Goal: Task Accomplishment & Management: Manage account settings

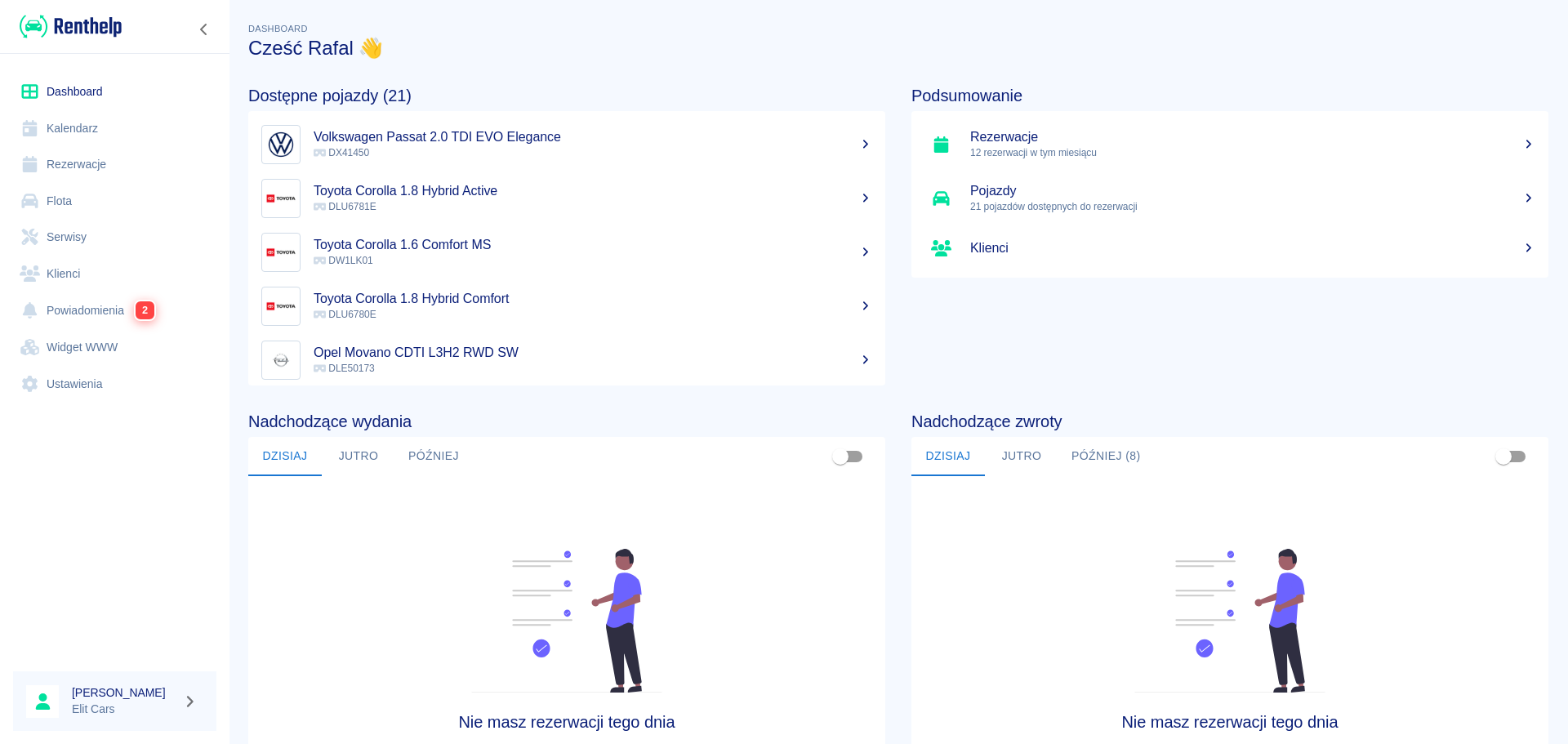
click at [81, 159] on link "Rezerwacje" at bounding box center [114, 164] width 203 height 37
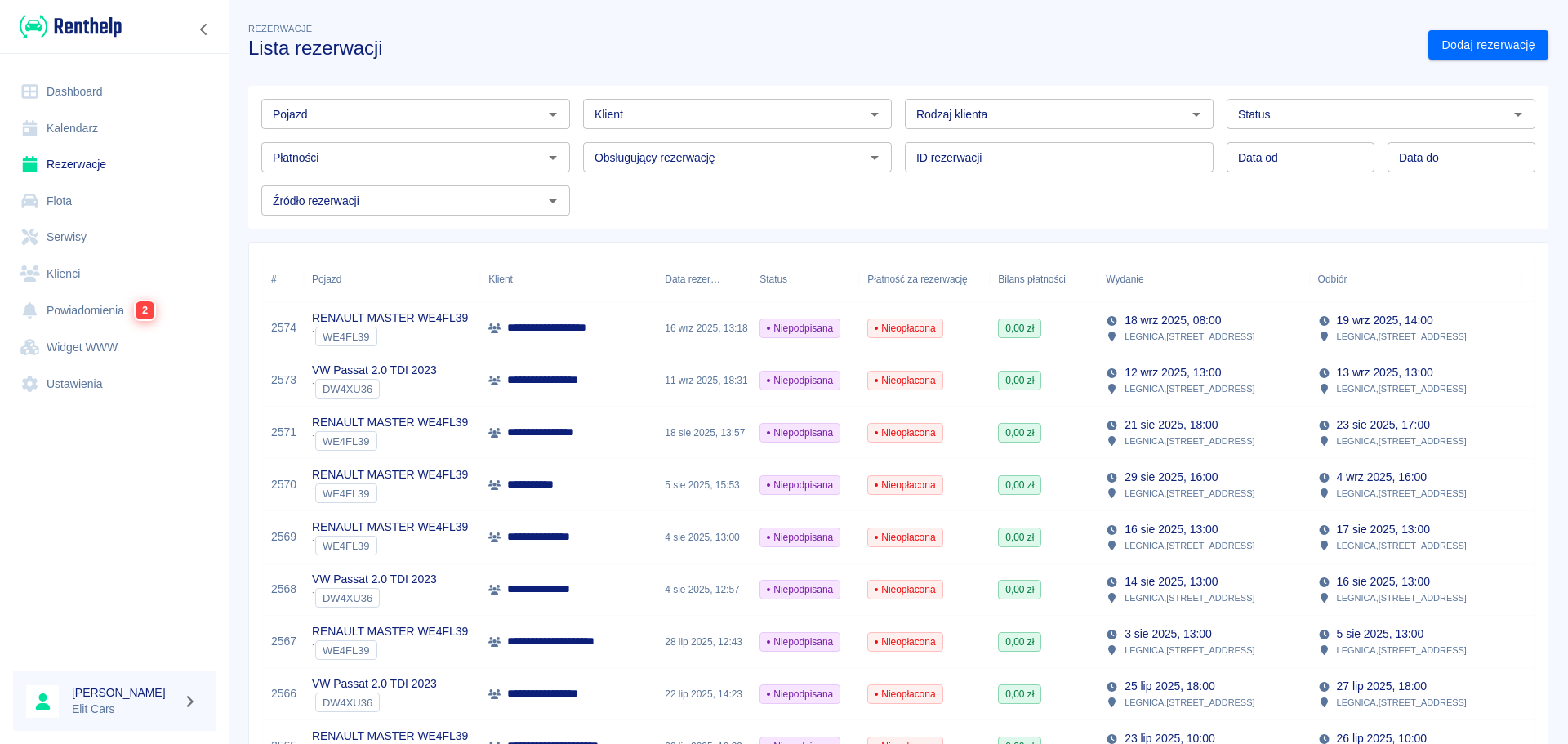
click at [504, 102] on div "Pojazd" at bounding box center [415, 113] width 309 height 30
click at [477, 160] on li "RENAULT TRAFIC 9os. - DW5LV63" at bounding box center [414, 148] width 306 height 27
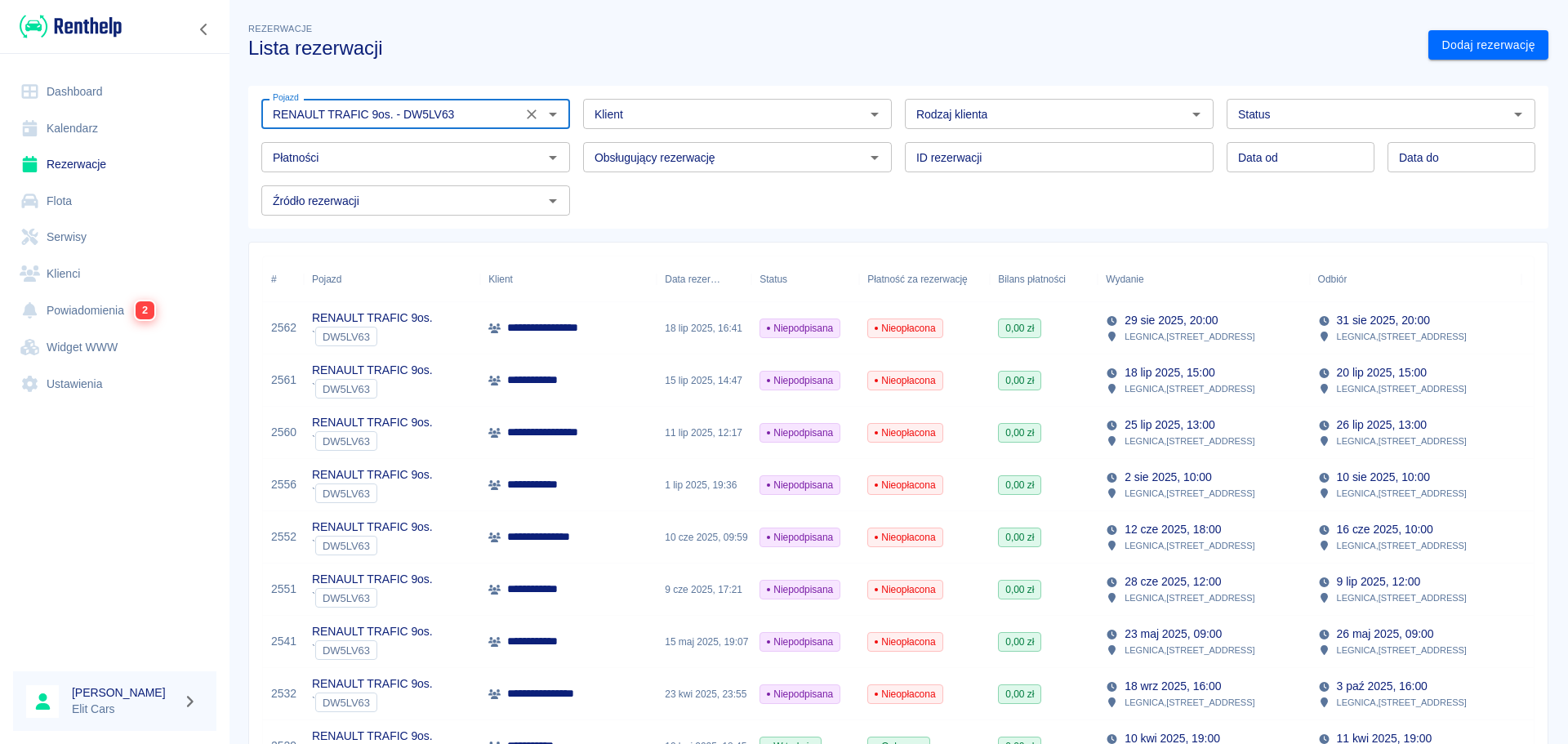
type input "RENAULT TRAFIC 9os. - DW5LV63"
type input "DD.MM.YYYY"
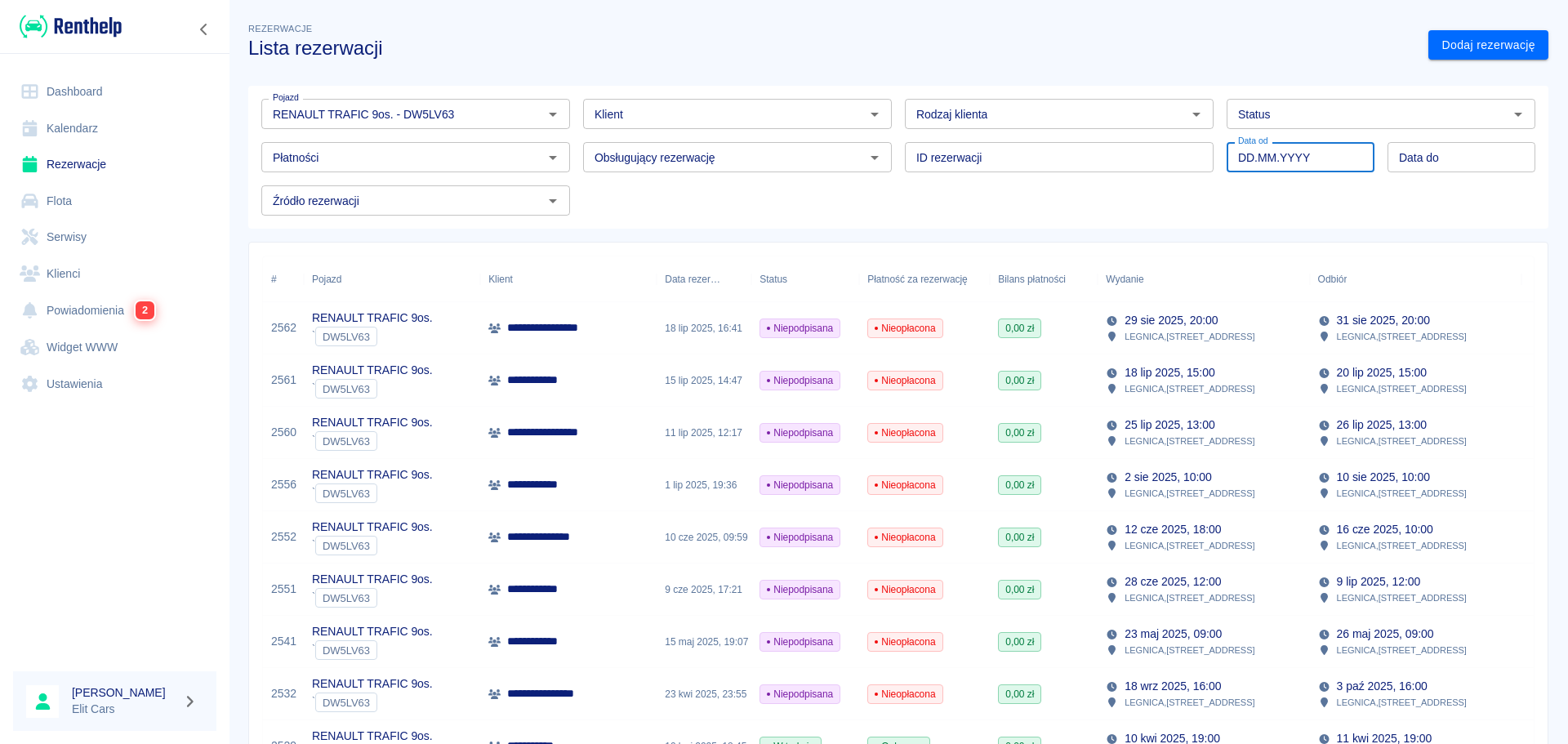
click at [1285, 156] on input "DD.MM.YYYY" at bounding box center [1301, 157] width 148 height 30
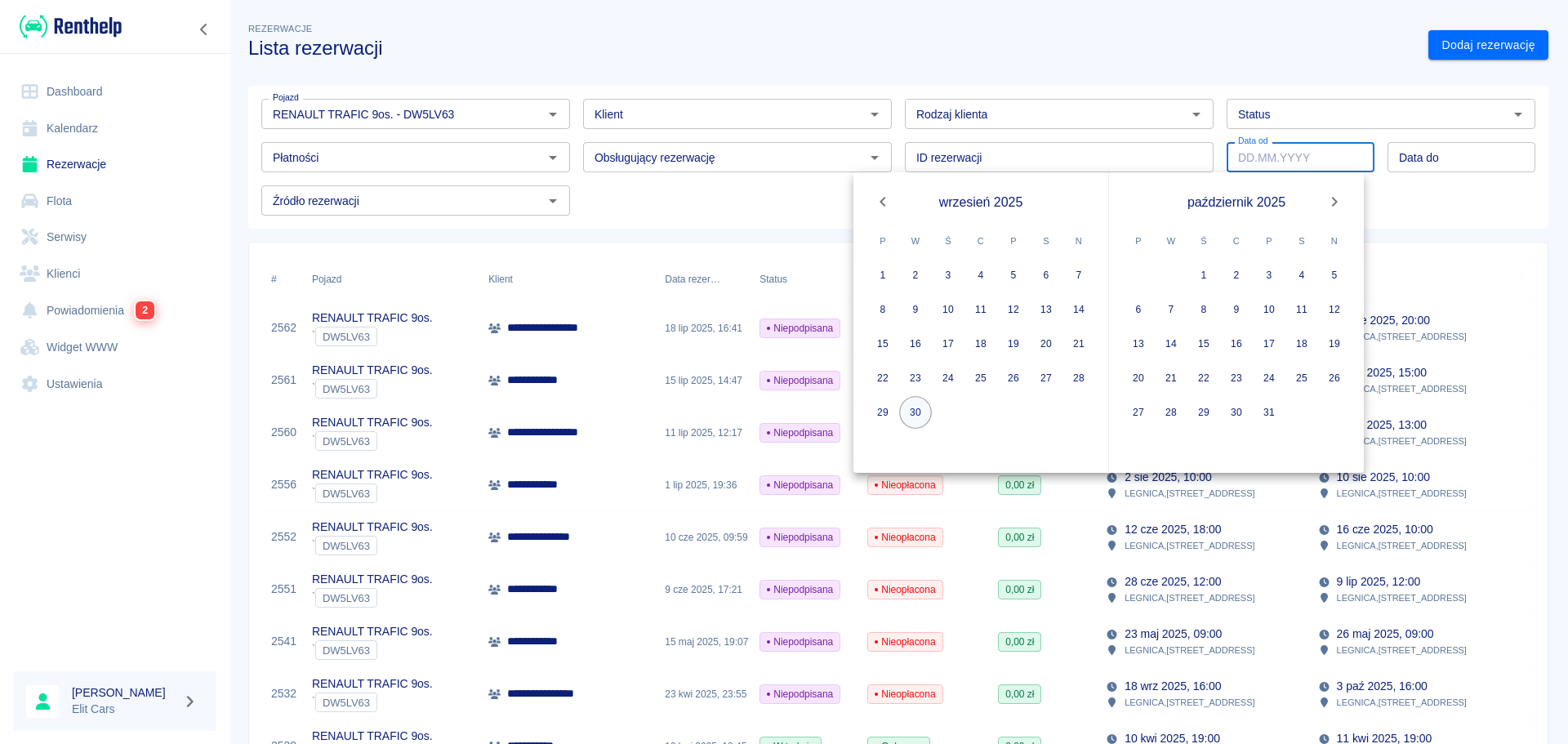
click at [917, 414] on button "30" at bounding box center [915, 413] width 33 height 33
type input "[DATE]"
type input "DD.MM.YYYY"
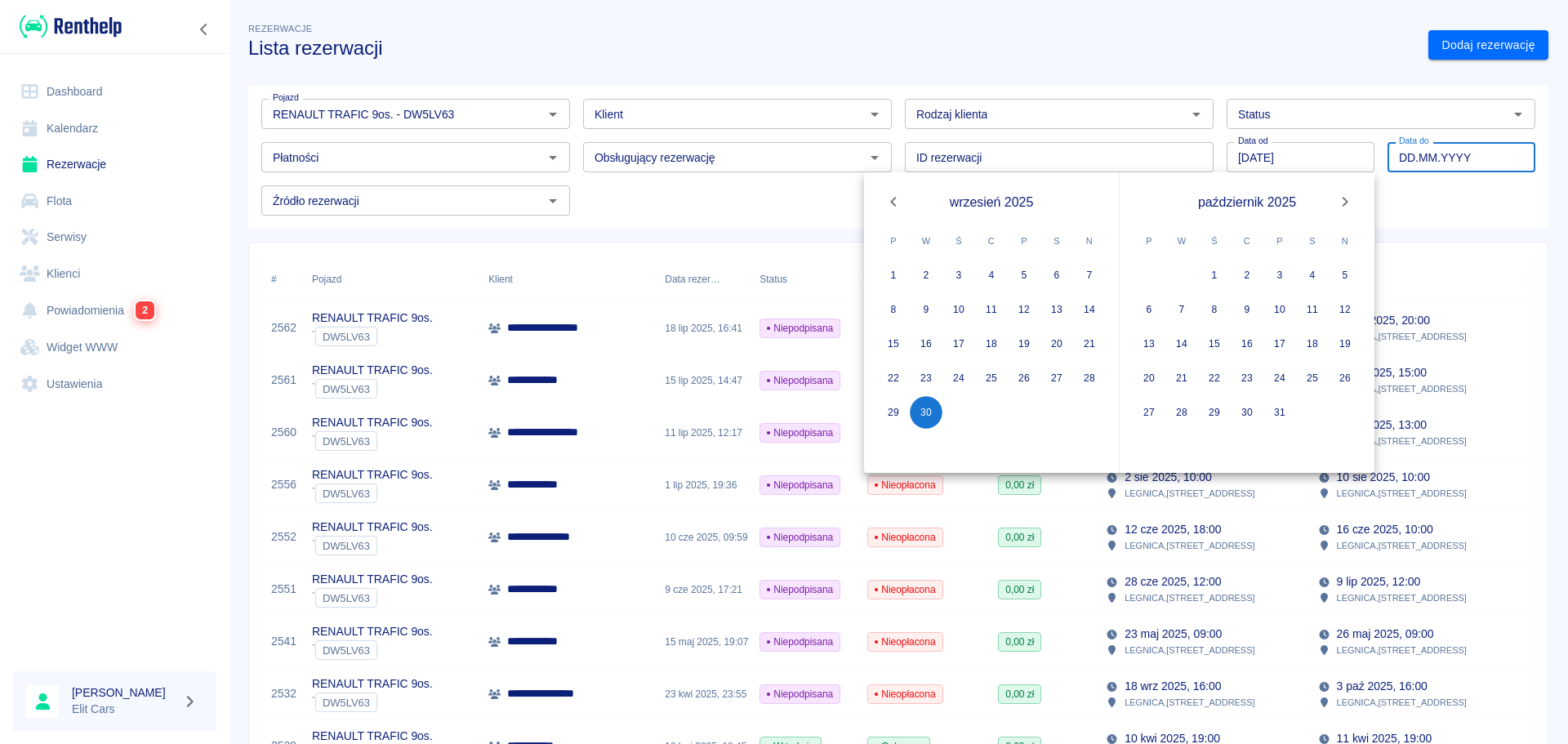
click at [1451, 161] on input "DD.MM.YYYY" at bounding box center [1461, 157] width 148 height 30
click at [1289, 425] on div at bounding box center [1302, 413] width 33 height 33
drag, startPoint x: 1273, startPoint y: 419, endPoint x: 1471, endPoint y: 469, distance: 204.2
click at [1272, 419] on button "31" at bounding box center [1269, 413] width 33 height 33
type input "[DATE]"
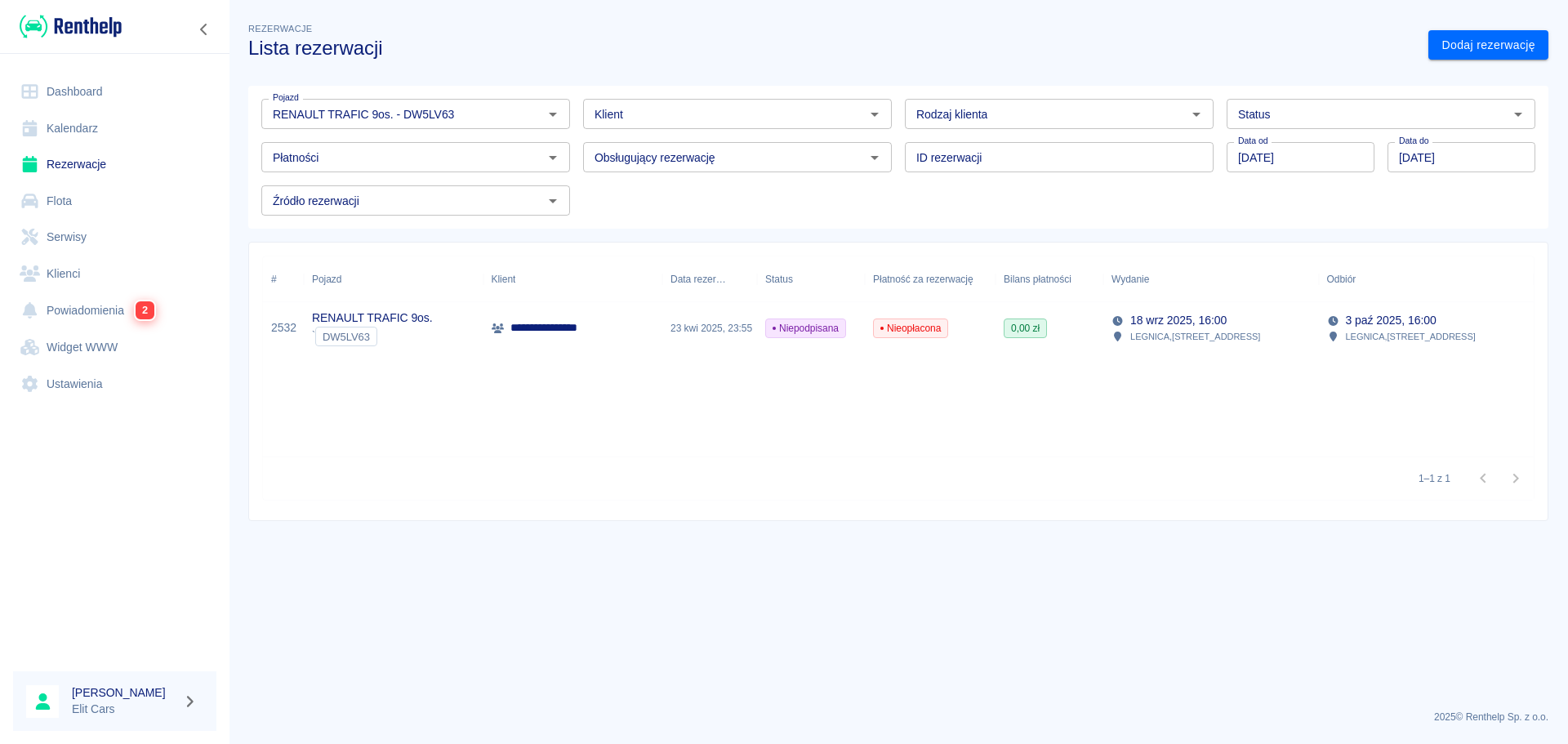
click at [1401, 338] on p "[STREET_ADDRESS]" at bounding box center [1411, 336] width 130 height 15
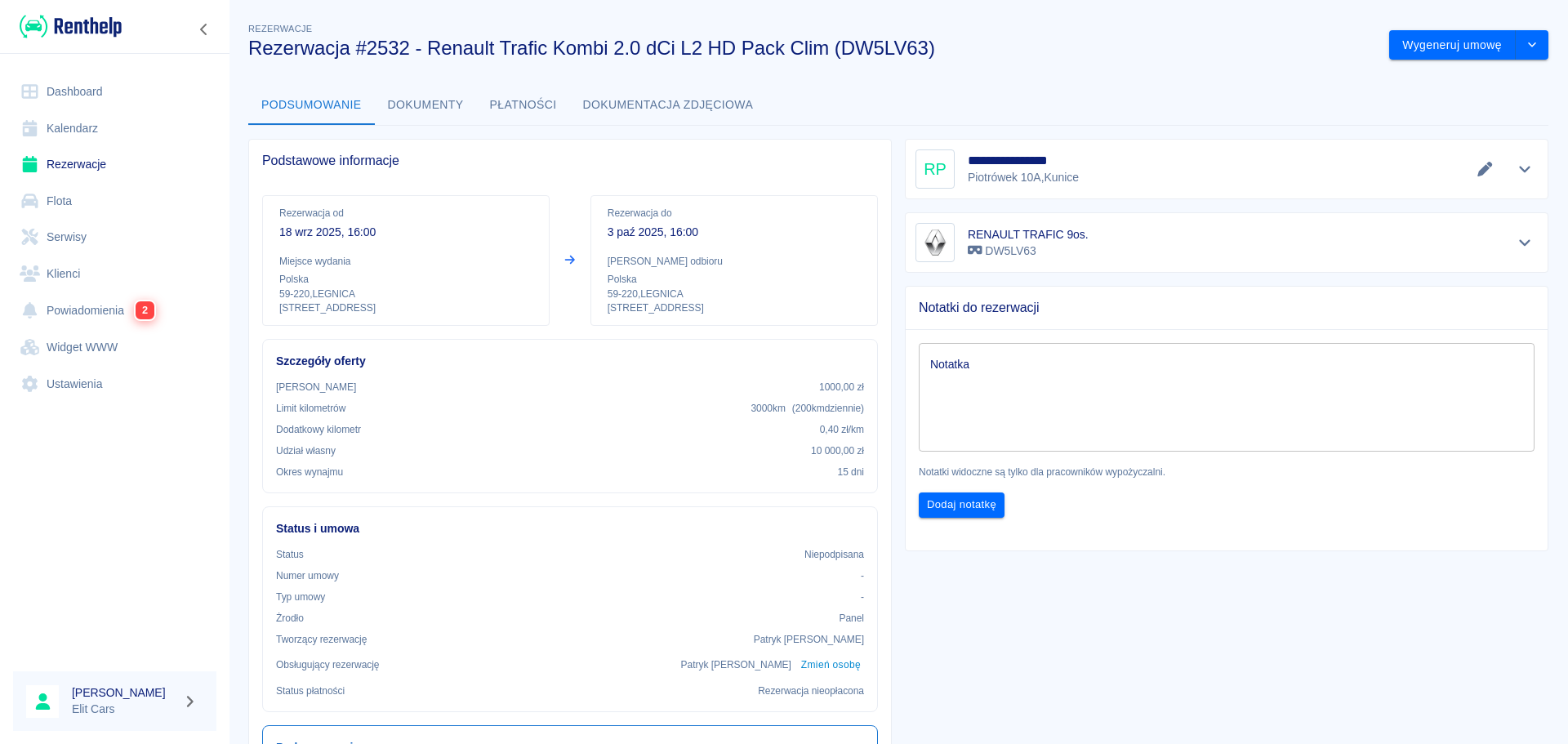
click at [1225, 91] on div "Podsumowanie Dokumenty Płatności Dokumentacja zdjęciowa" at bounding box center [898, 105] width 1300 height 39
